Goal: Task Accomplishment & Management: Manage account settings

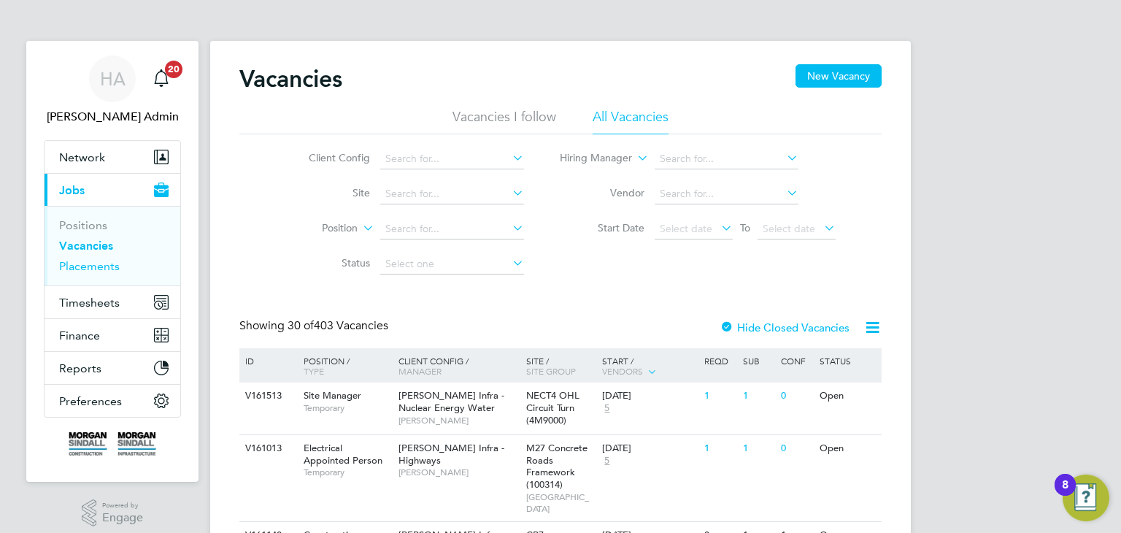
click at [93, 266] on link "Placements" at bounding box center [89, 266] width 61 height 14
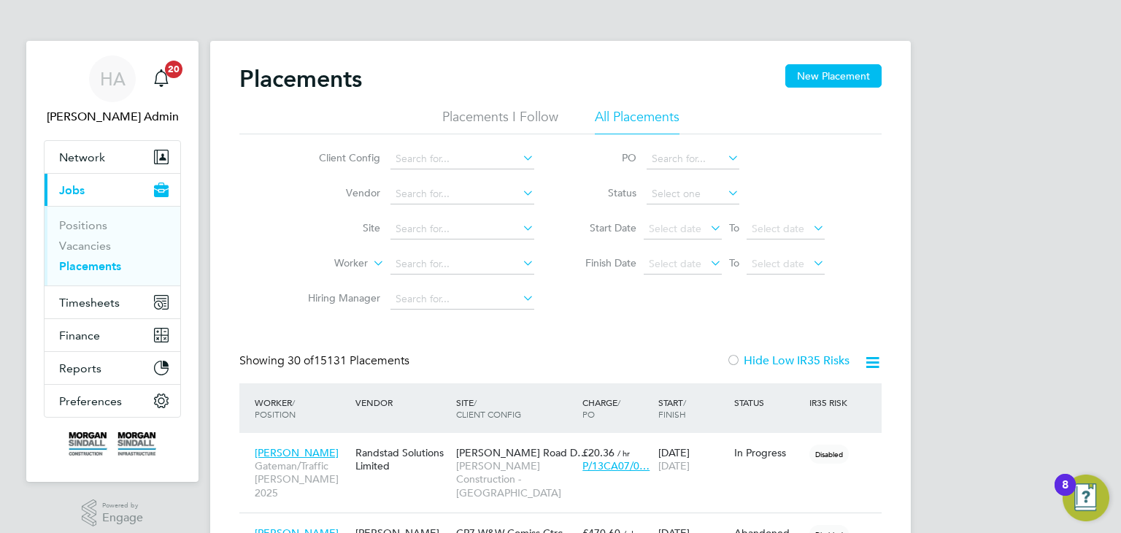
click at [520, 155] on icon at bounding box center [520, 157] width 0 height 20
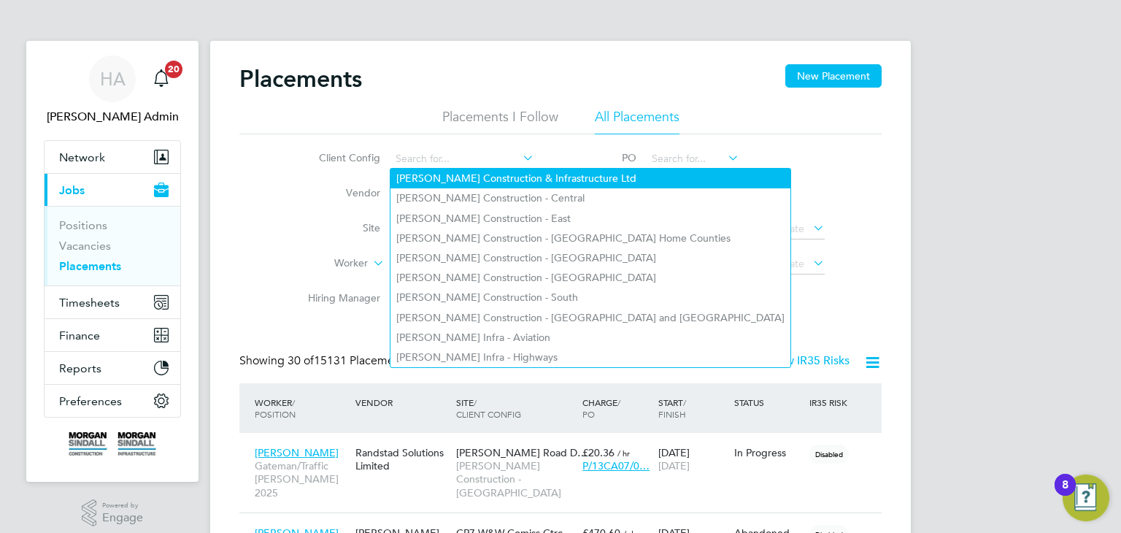
click at [525, 172] on li "Morgan Sindall Construction & Infrastructure Ltd" at bounding box center [591, 179] width 400 height 20
type input "Morgan Sindall Construction & Infrastructure Ltd"
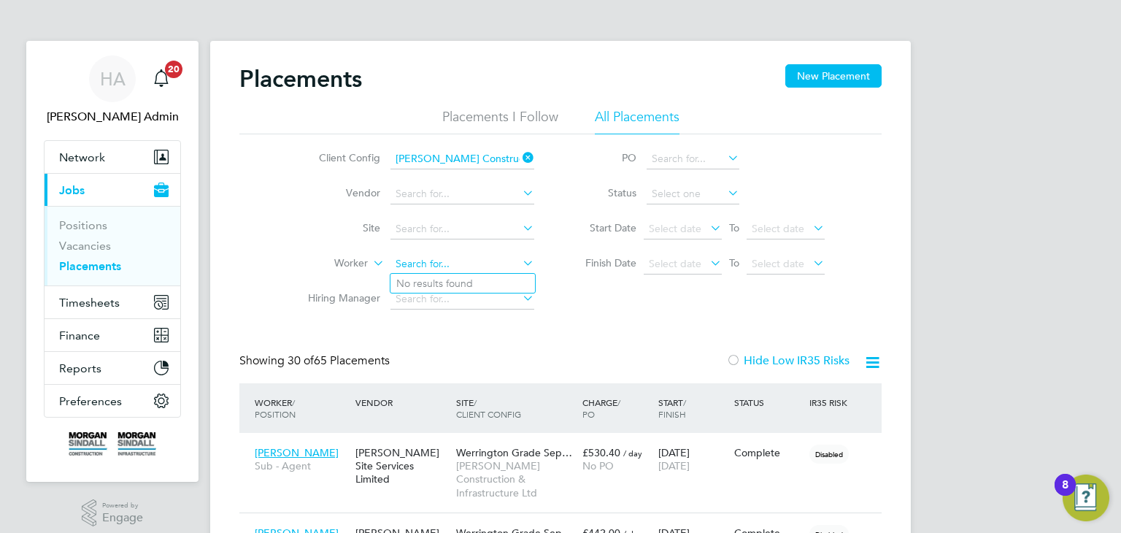
click at [428, 259] on input at bounding box center [463, 264] width 144 height 20
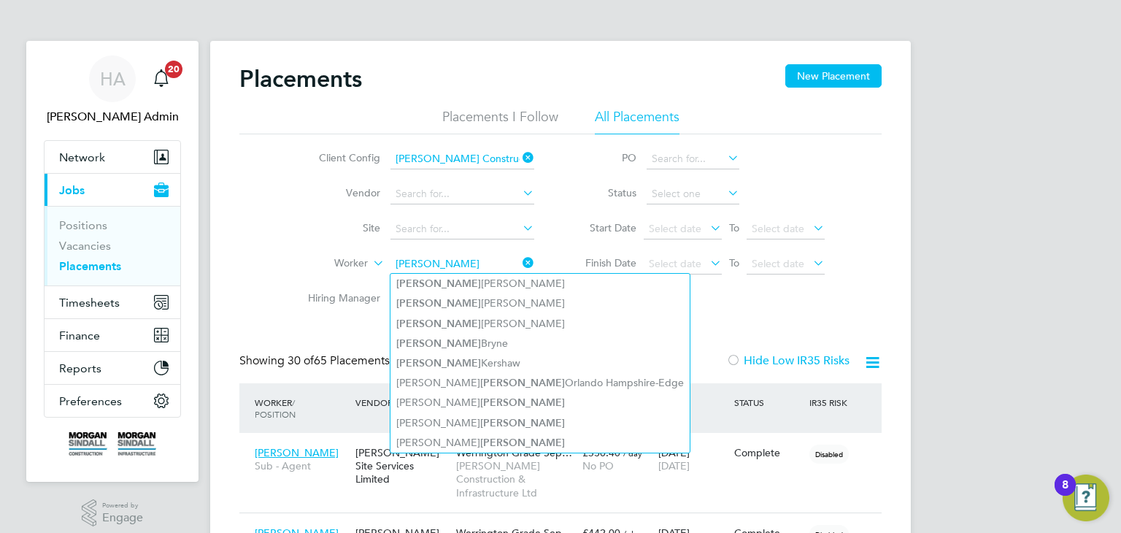
type input "elliott"
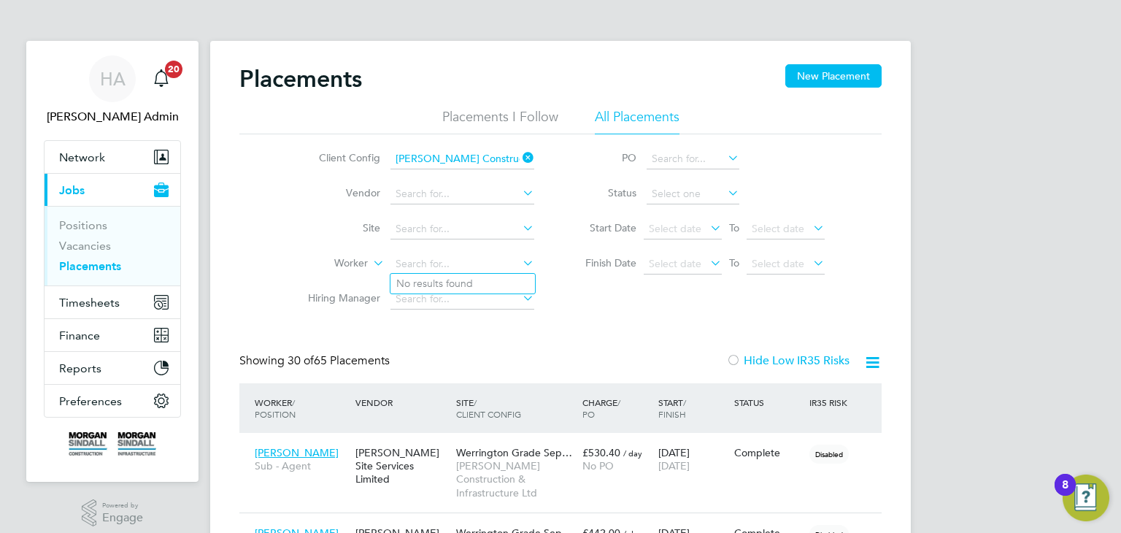
click at [72, 264] on link "Placements" at bounding box center [90, 266] width 62 height 14
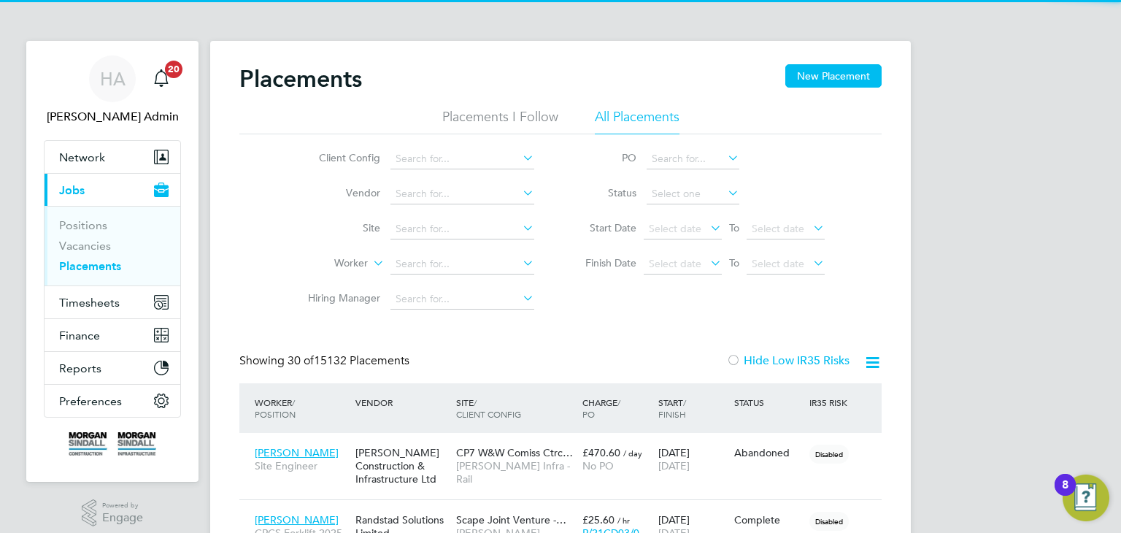
scroll to position [14, 69]
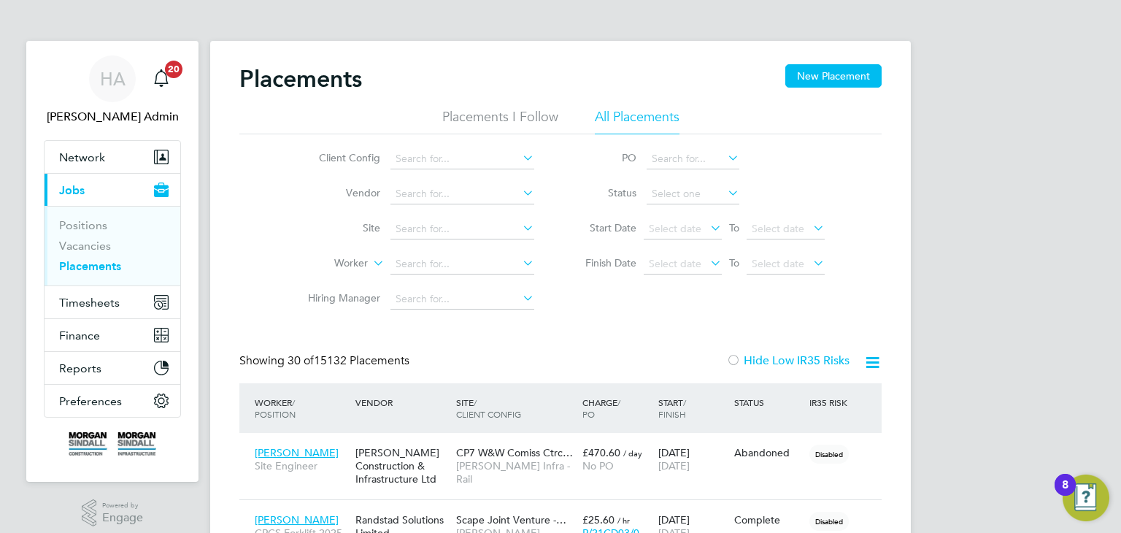
click at [520, 162] on icon at bounding box center [520, 157] width 0 height 20
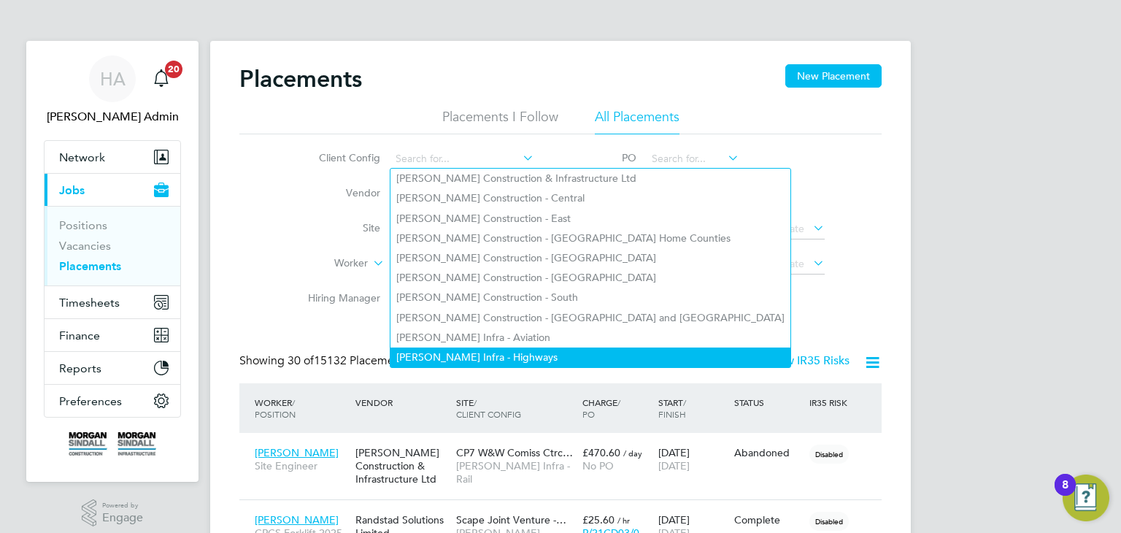
click at [491, 347] on li "[PERSON_NAME] Infra - Highways" at bounding box center [591, 357] width 400 height 20
type input "[PERSON_NAME] Infra - Highways"
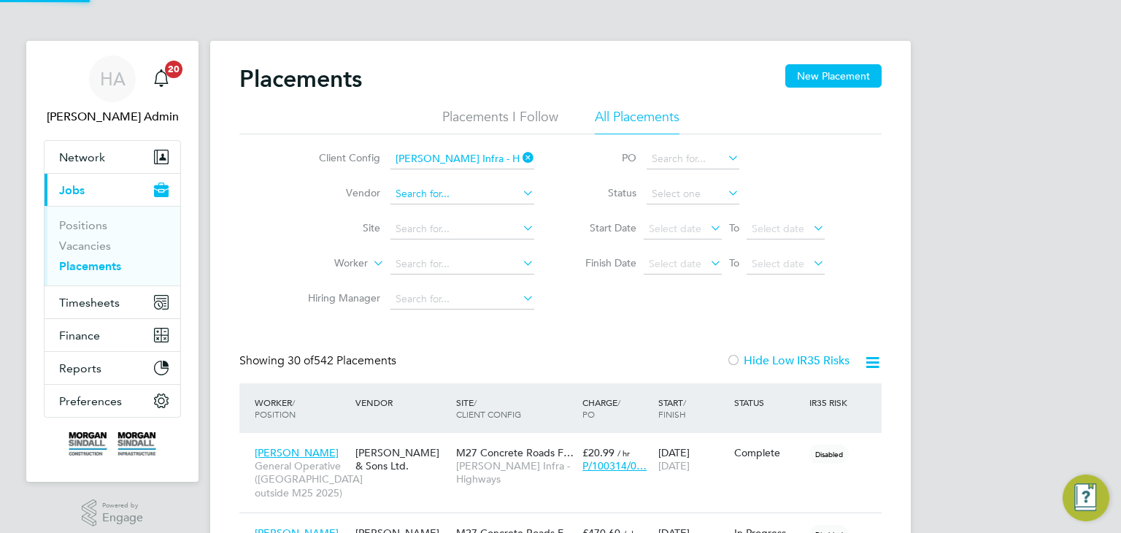
click at [427, 197] on input at bounding box center [463, 194] width 144 height 20
type input "a"
type input "cycleway"
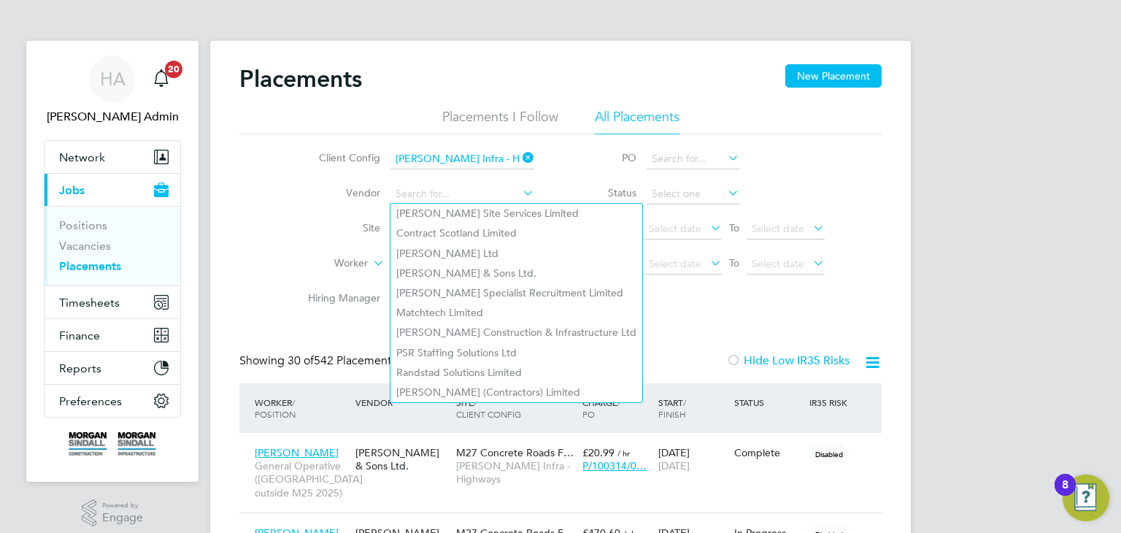
click at [325, 199] on label "Vendor" at bounding box center [338, 192] width 84 height 13
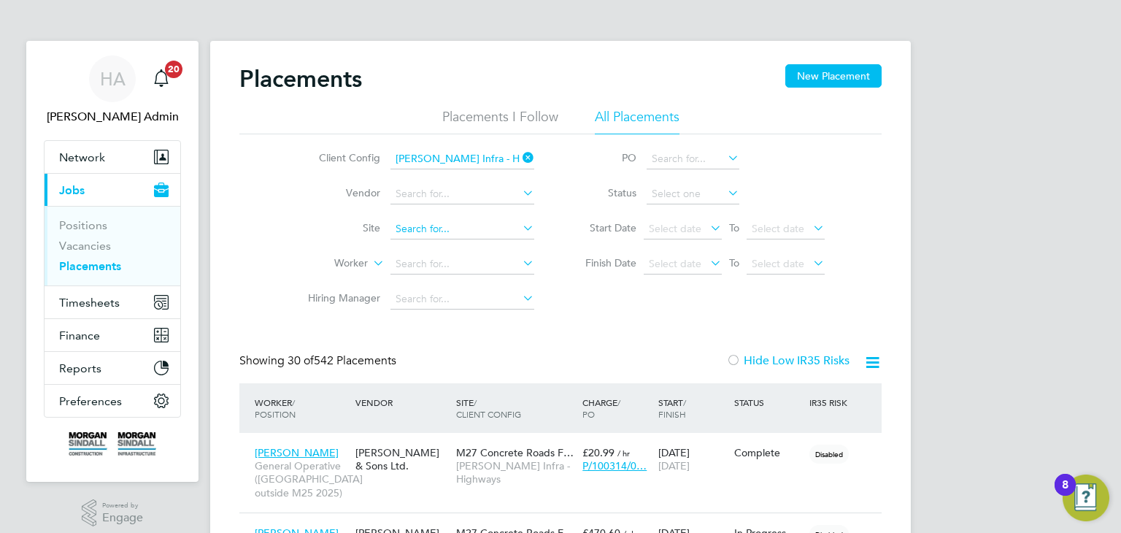
click at [405, 228] on input at bounding box center [463, 229] width 144 height 20
click at [411, 247] on li "A52 MDP Cycleway (100341)" at bounding box center [463, 249] width 145 height 20
type input "A52 MDP Cycleway (100341)"
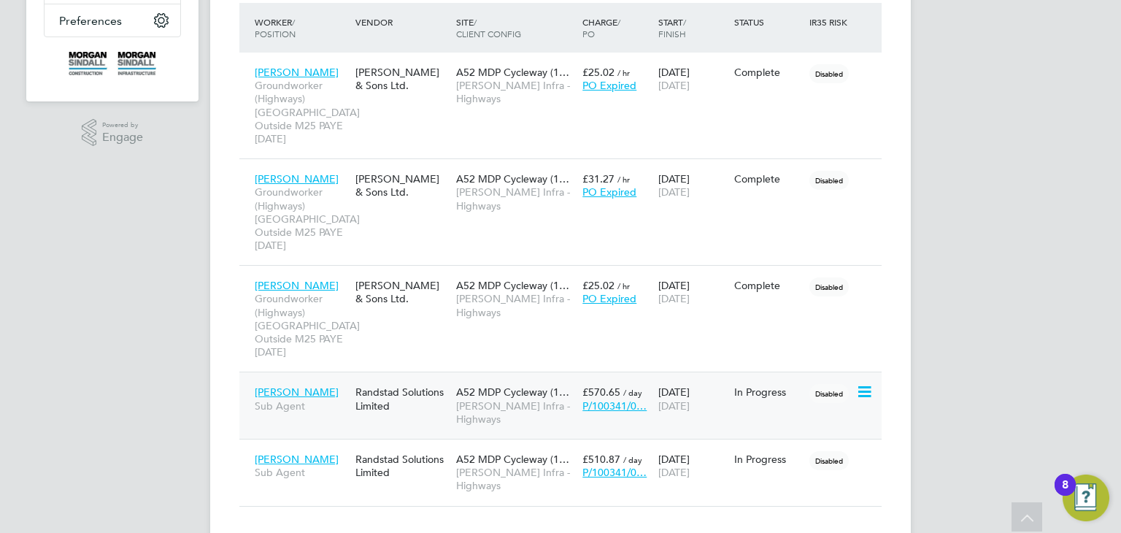
click at [523, 378] on div "A52 MDP Cycleway (1… Morgan Sindall Infra - Highways" at bounding box center [516, 405] width 126 height 55
click at [448, 445] on div "Randstad Solutions Limited" at bounding box center [402, 465] width 101 height 41
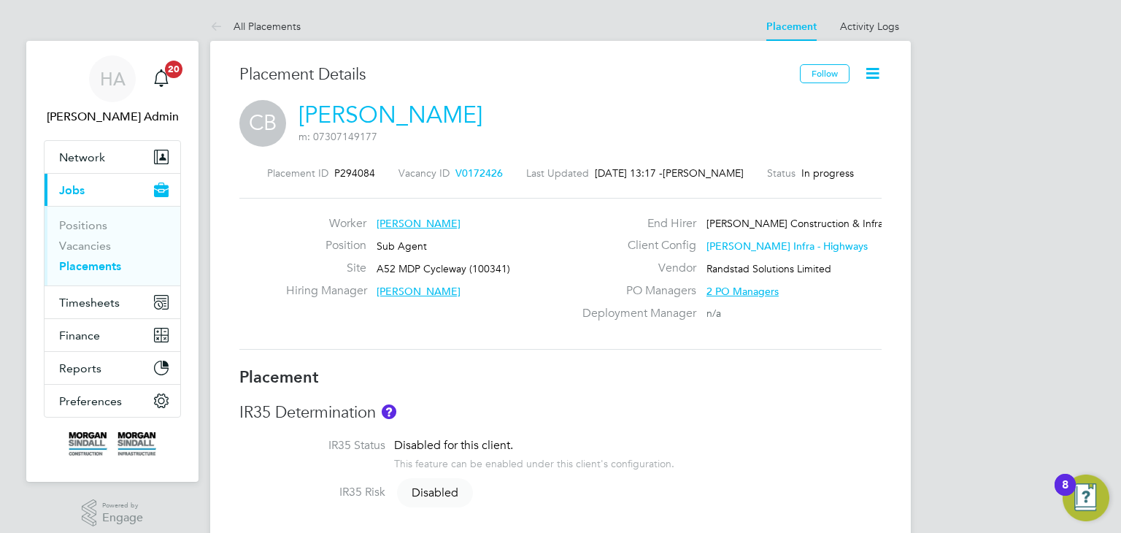
click at [873, 70] on icon at bounding box center [872, 73] width 18 height 18
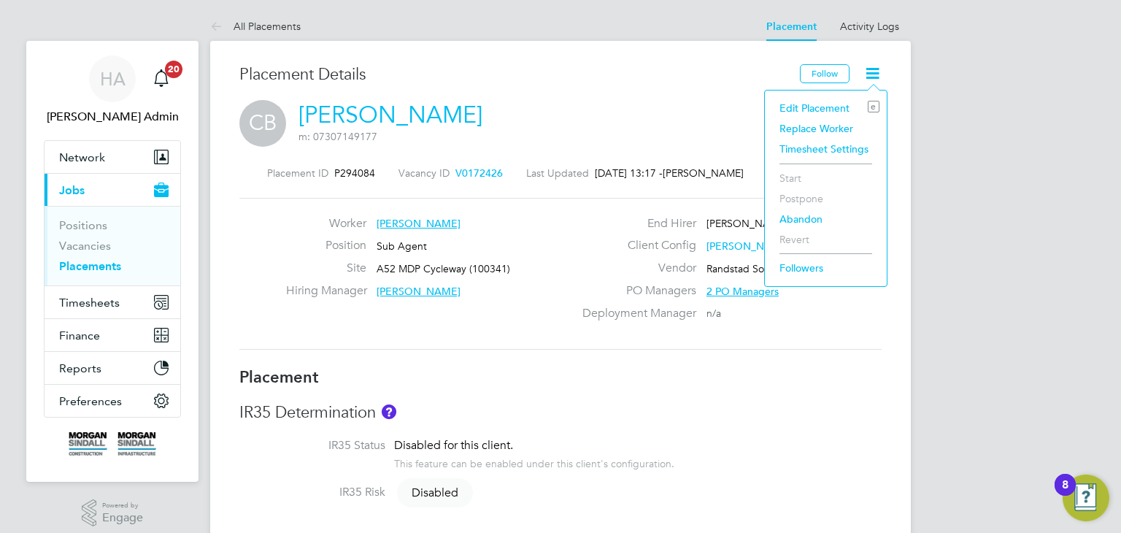
click at [836, 111] on li "Edit Placement e" at bounding box center [825, 108] width 107 height 20
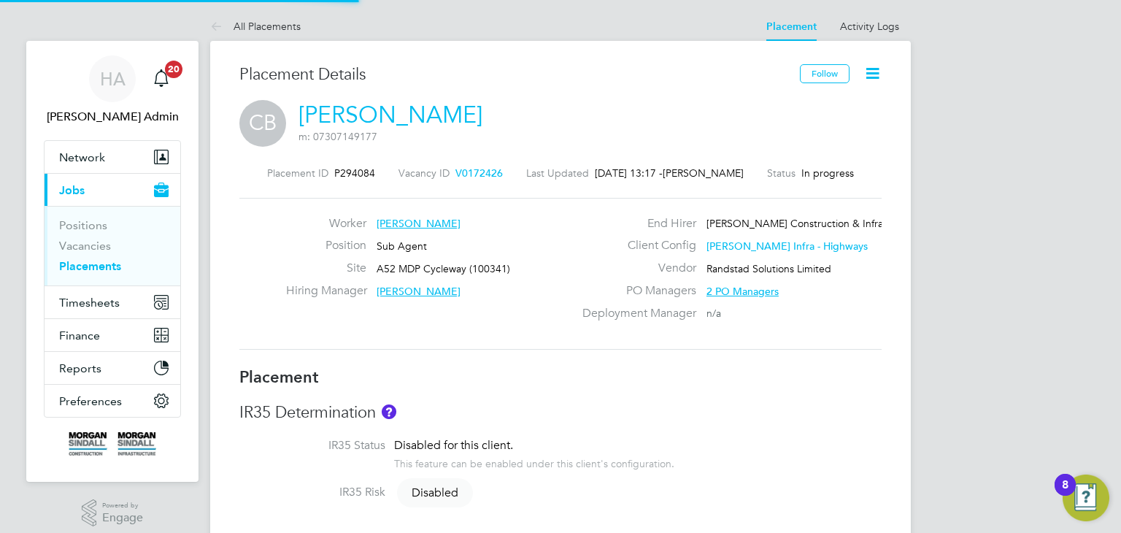
type input "[PERSON_NAME]"
type input "16 Jun 2025"
type input "[DATE]"
type input "08:00"
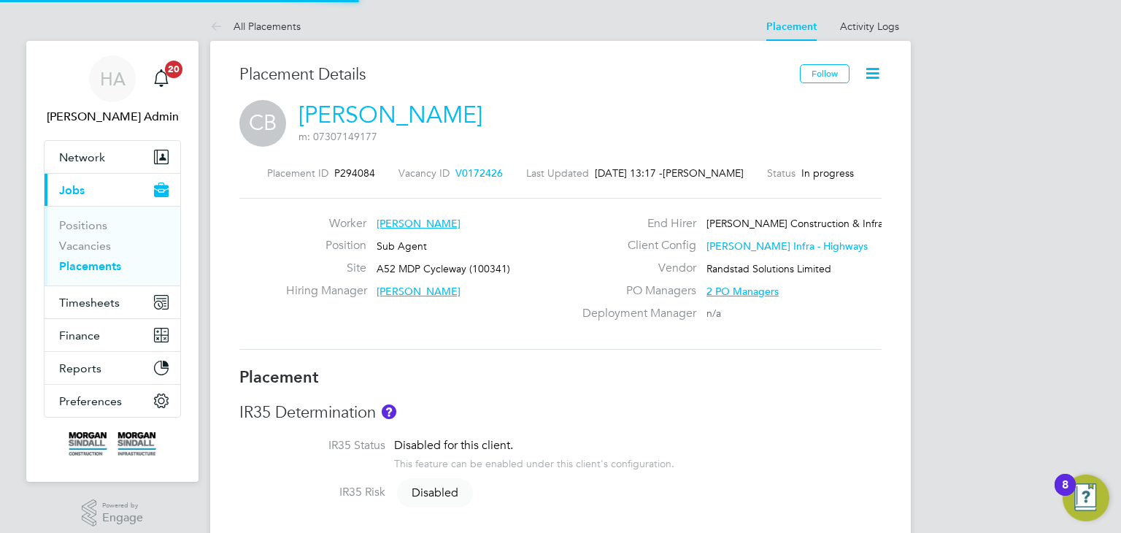
type input "18:00"
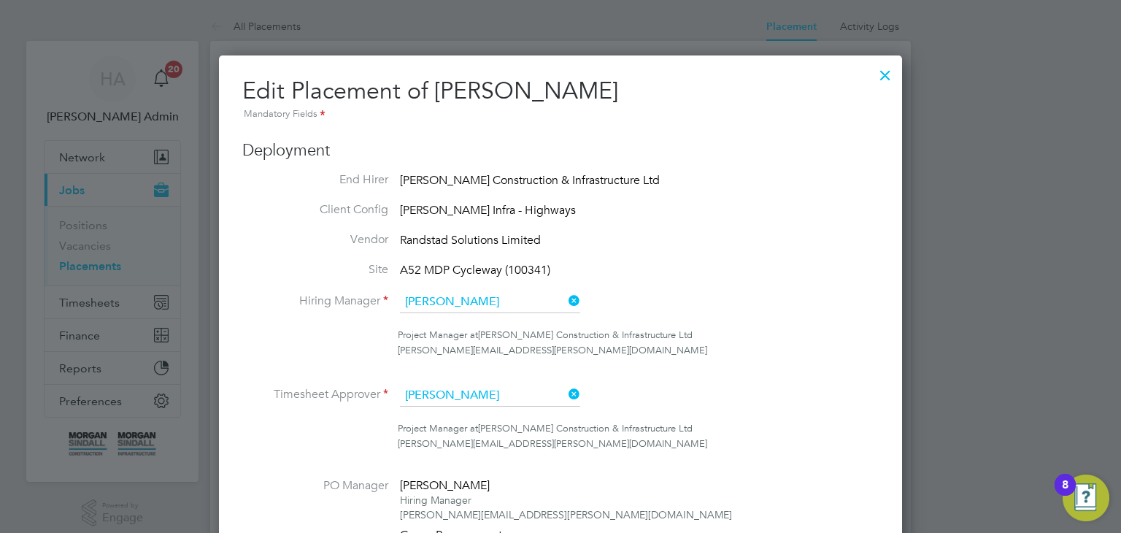
click at [691, 393] on li "Timesheet Approver Alex Hackett" at bounding box center [560, 403] width 636 height 36
click at [888, 78] on div at bounding box center [885, 71] width 26 height 26
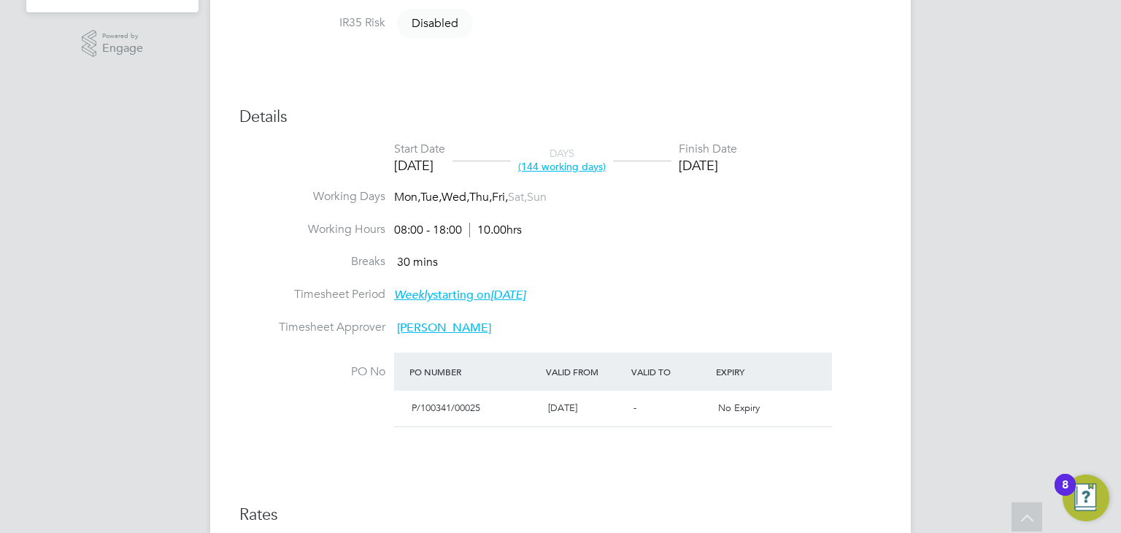
scroll to position [528, 0]
